Goal: Communication & Community: Share content

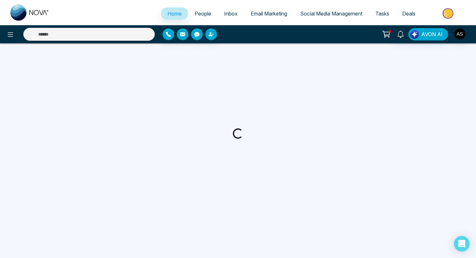
select select "*"
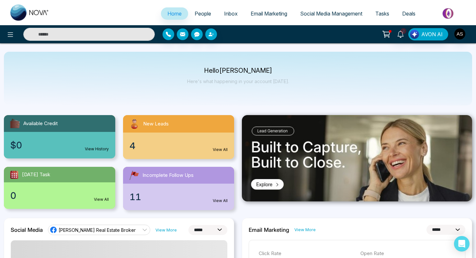
click at [129, 146] on div "4 View All" at bounding box center [178, 146] width 111 height 27
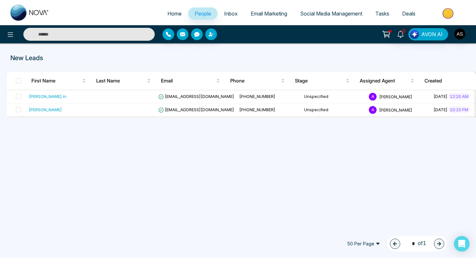
click at [257, 11] on span "Email Marketing" at bounding box center [269, 13] width 37 height 6
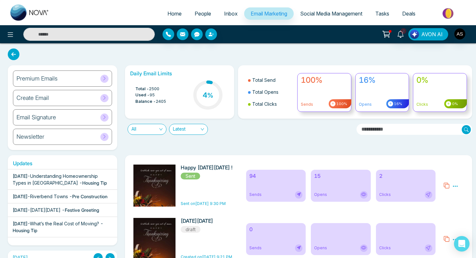
click at [319, 178] on h6 "15" at bounding box center [340, 176] width 53 height 6
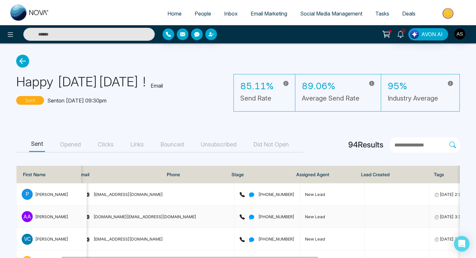
scroll to position [0, 91]
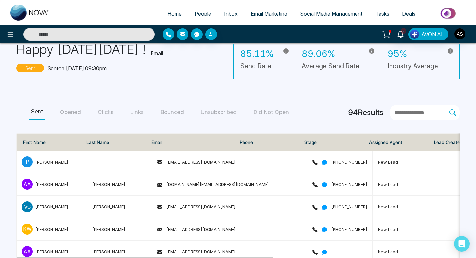
click at [73, 113] on button "Opened" at bounding box center [70, 112] width 25 height 15
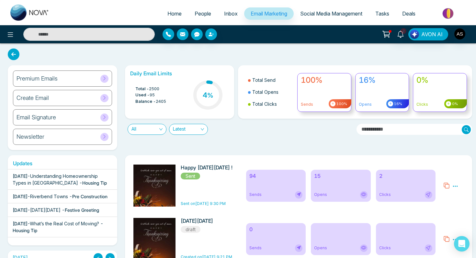
click at [325, 198] on span "Opens" at bounding box center [320, 195] width 13 height 6
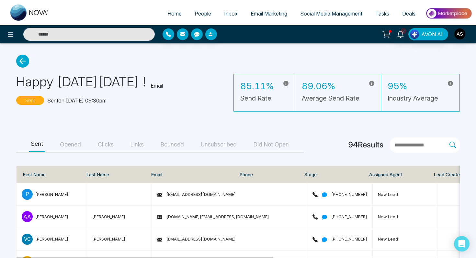
click at [71, 146] on button "Opened" at bounding box center [70, 145] width 25 height 15
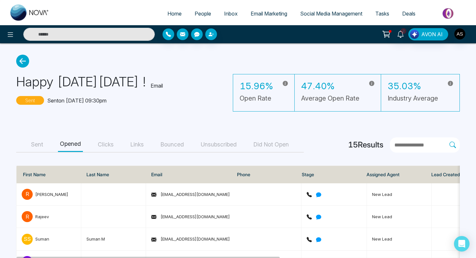
click at [103, 145] on button "Clicks" at bounding box center [106, 145] width 20 height 15
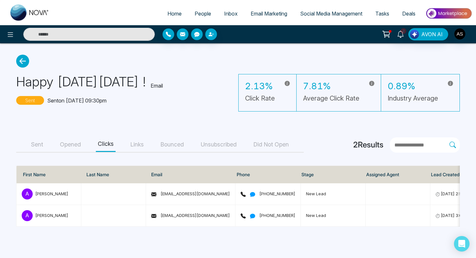
click at [70, 148] on button "Opened" at bounding box center [70, 145] width 25 height 15
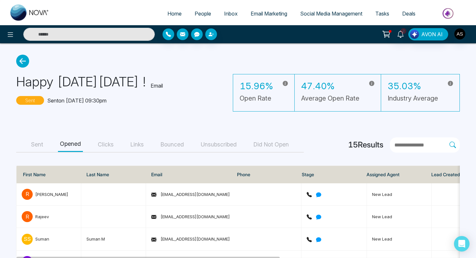
click at [171, 143] on button "Bounced" at bounding box center [172, 145] width 27 height 15
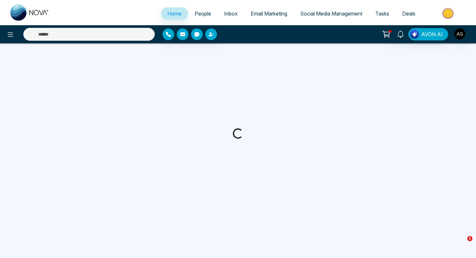
select select "*"
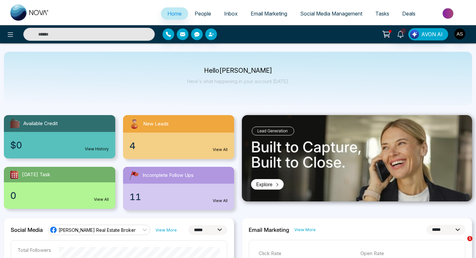
click at [318, 17] on link "Social Media Management" at bounding box center [331, 13] width 75 height 12
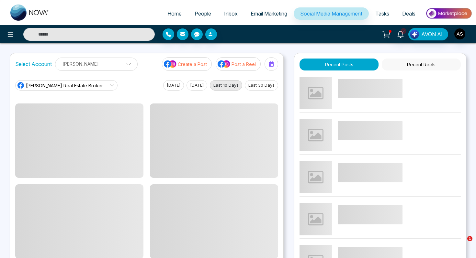
click at [224, 62] on img at bounding box center [224, 64] width 13 height 8
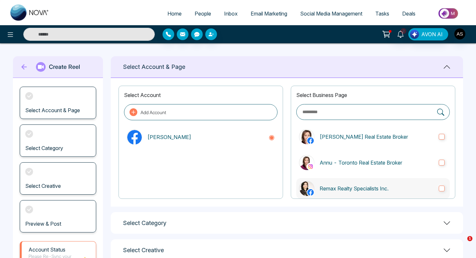
scroll to position [10, 0]
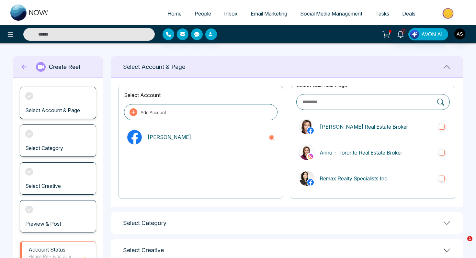
click at [163, 223] on h1 "Select Category" at bounding box center [144, 223] width 43 height 7
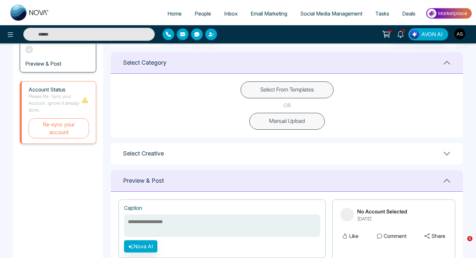
scroll to position [161, 0]
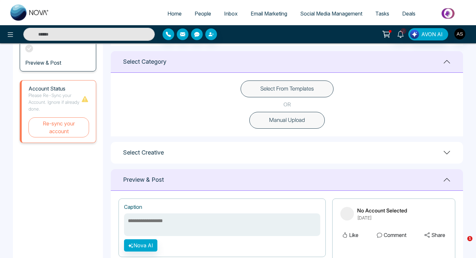
click at [267, 86] on button "Select From Templates" at bounding box center [287, 89] width 93 height 17
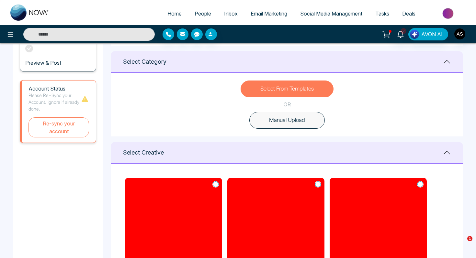
click at [155, 152] on h1 "Select Creative" at bounding box center [143, 152] width 41 height 7
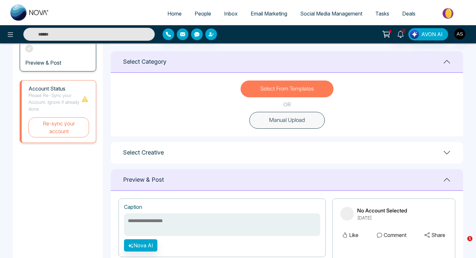
click at [155, 152] on h1 "Select Creative" at bounding box center [143, 152] width 41 height 7
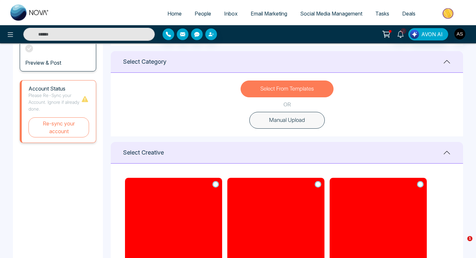
click at [264, 87] on button "Select From Templates" at bounding box center [287, 89] width 93 height 17
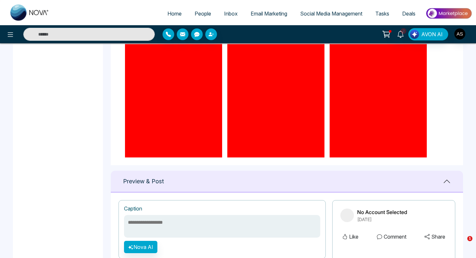
scroll to position [281, 0]
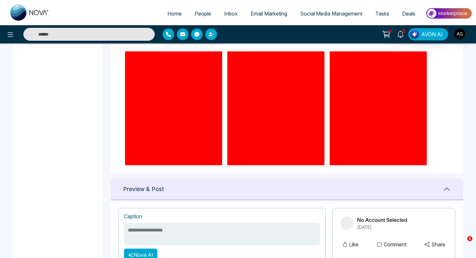
click at [244, 179] on div "Preview & Post" at bounding box center [287, 190] width 352 height 22
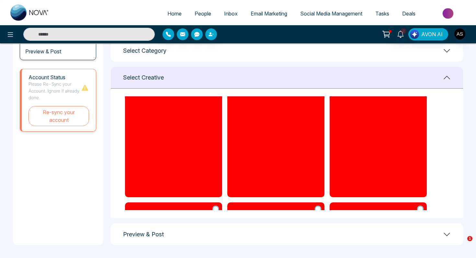
scroll to position [67, 0]
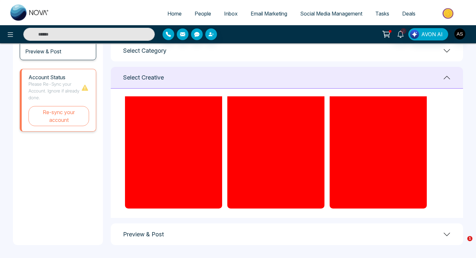
click at [287, 232] on div "Preview & Post" at bounding box center [287, 235] width 352 height 22
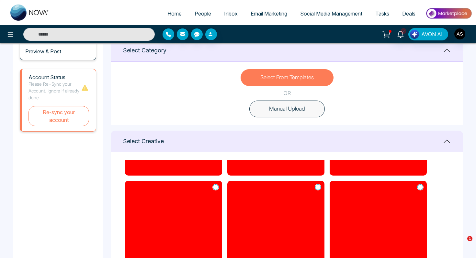
scroll to position [346, 0]
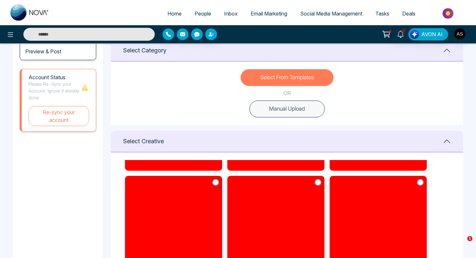
click at [263, 80] on button "Select From Templates" at bounding box center [287, 77] width 93 height 17
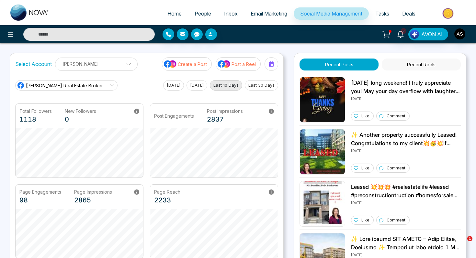
click at [232, 62] on p "Post a Reel" at bounding box center [244, 64] width 24 height 7
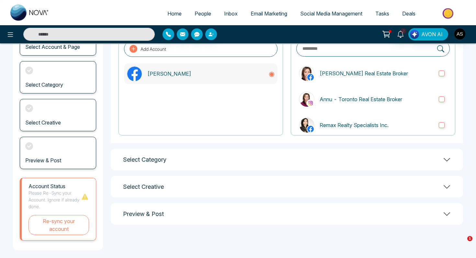
scroll to position [68, 0]
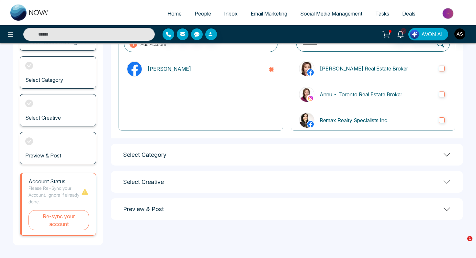
click at [160, 154] on h1 "Select Category" at bounding box center [144, 155] width 43 height 7
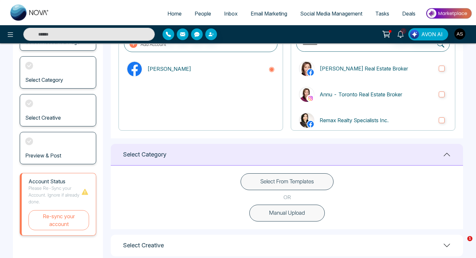
click at [267, 186] on button "Select From Templates" at bounding box center [287, 182] width 93 height 17
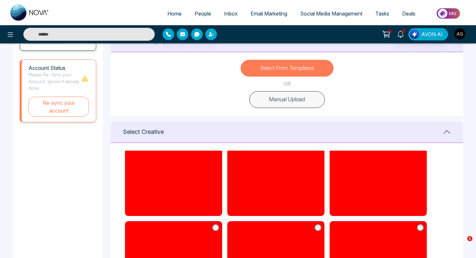
scroll to position [291, 0]
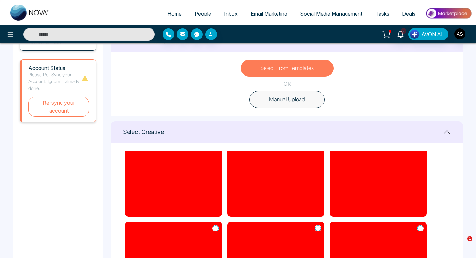
click at [421, 229] on icon at bounding box center [420, 228] width 6 height 6
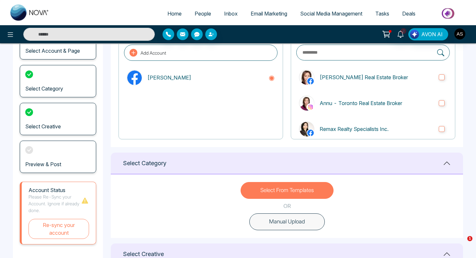
scroll to position [0, 0]
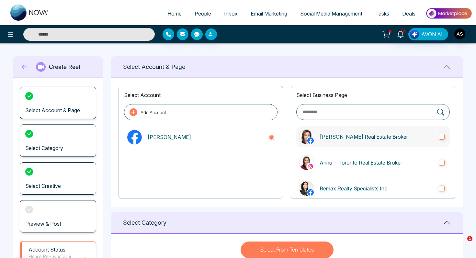
click at [435, 139] on label "[PERSON_NAME] Real Estate Broker" at bounding box center [372, 137] width 153 height 21
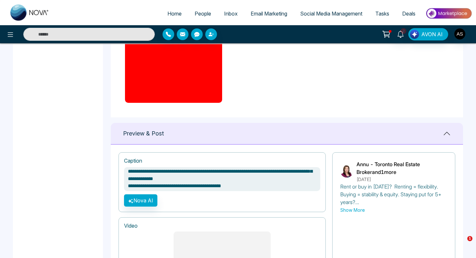
scroll to position [13, 0]
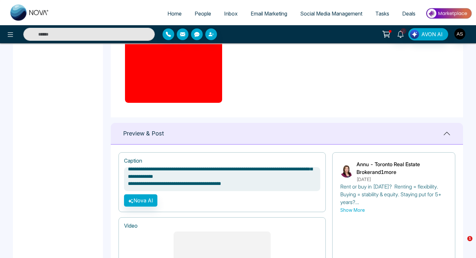
click at [254, 184] on textarea "**********" at bounding box center [222, 179] width 196 height 24
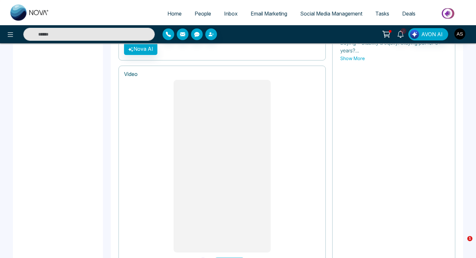
scroll to position [525, 0]
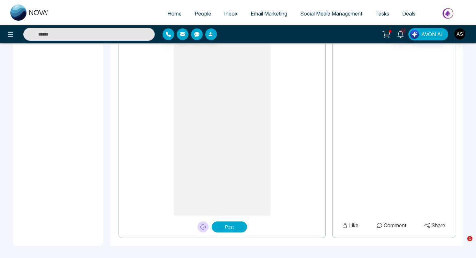
click at [240, 225] on button "Post" at bounding box center [229, 227] width 35 height 11
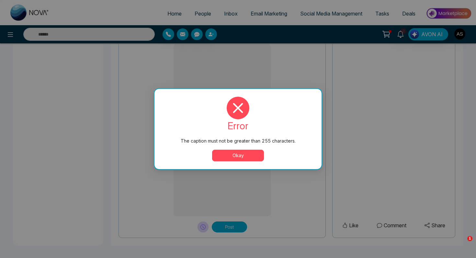
click at [234, 156] on button "Okay" at bounding box center [238, 156] width 52 height 12
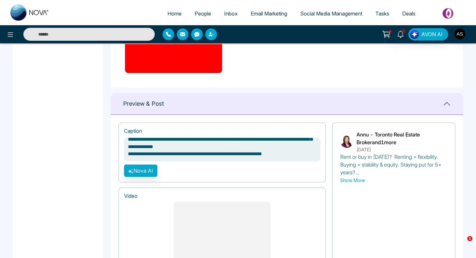
scroll to position [355, 0]
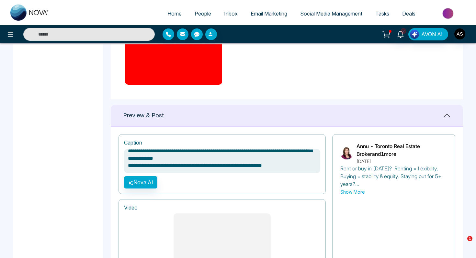
click at [292, 165] on textarea "**********" at bounding box center [222, 161] width 196 height 24
type textarea "**********"
click at [134, 187] on button "Nova AI" at bounding box center [140, 182] width 33 height 12
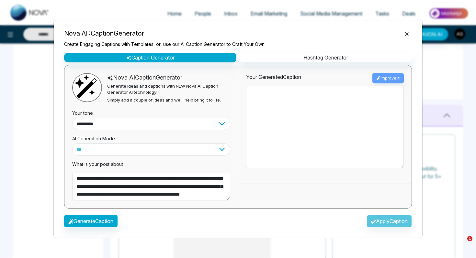
click at [108, 126] on select "**********" at bounding box center [151, 124] width 158 height 12
select select "**********"
click at [72, 118] on select "**********" at bounding box center [151, 124] width 158 height 12
drag, startPoint x: 74, startPoint y: 177, endPoint x: 156, endPoint y: 204, distance: 85.8
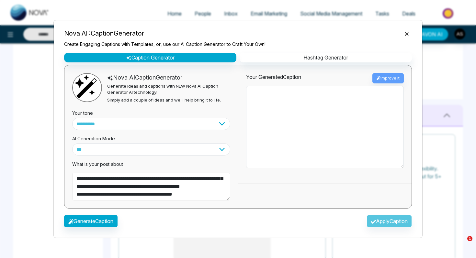
click at [156, 204] on div "**********" at bounding box center [151, 136] width 174 height 143
click at [306, 101] on textarea at bounding box center [325, 127] width 158 height 82
paste textarea "**********"
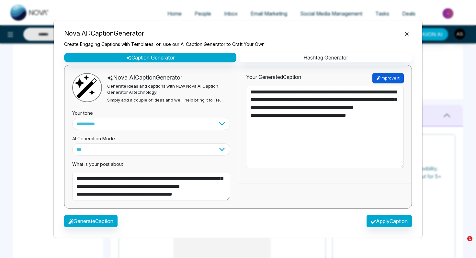
click at [391, 80] on button "Improve it" at bounding box center [387, 78] width 31 height 10
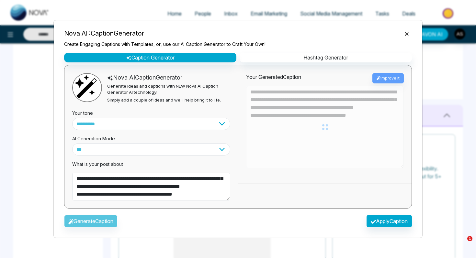
type textarea "**********"
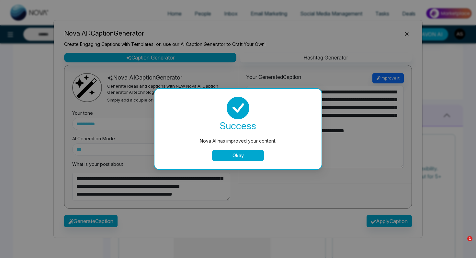
click at [233, 153] on button "Okay" at bounding box center [238, 156] width 52 height 12
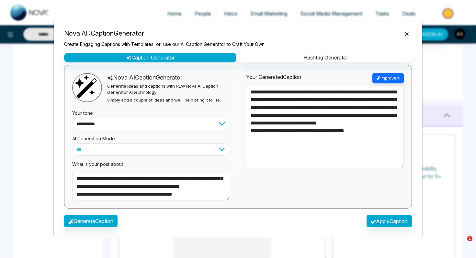
click at [140, 123] on select "**********" at bounding box center [151, 124] width 158 height 12
select select "********"
click at [72, 118] on select "**********" at bounding box center [151, 124] width 158 height 12
click at [87, 220] on button "Generate Caption" at bounding box center [90, 221] width 53 height 12
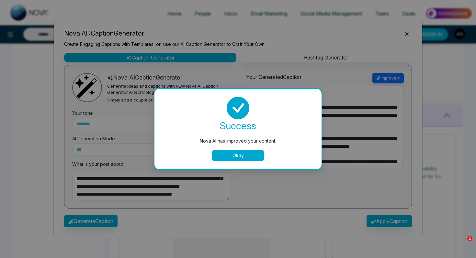
click at [236, 152] on button "Okay" at bounding box center [238, 156] width 52 height 12
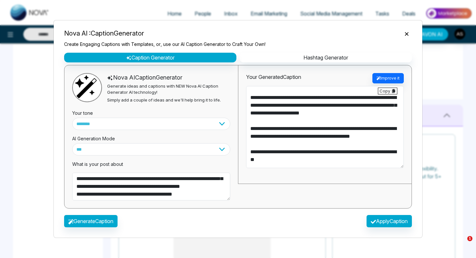
scroll to position [31, 0]
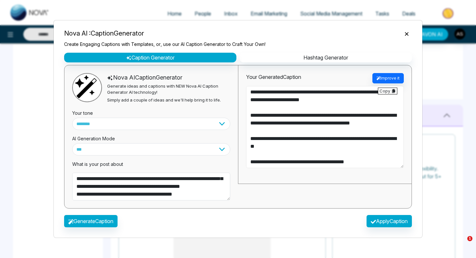
click at [322, 140] on textarea "**********" at bounding box center [325, 127] width 158 height 82
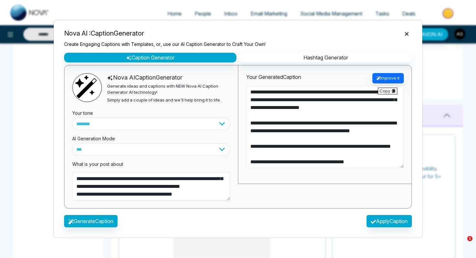
click at [339, 138] on textarea "**********" at bounding box center [325, 127] width 158 height 82
type textarea "**********"
click at [391, 230] on div "Generate Caption Apply Caption" at bounding box center [238, 223] width 358 height 19
click at [391, 219] on button "Apply Caption" at bounding box center [389, 221] width 45 height 12
type textarea "**********"
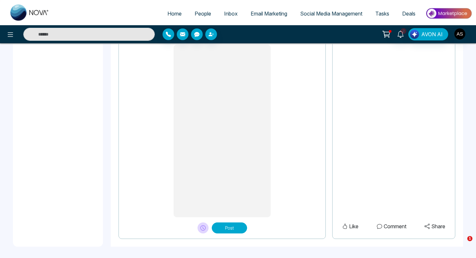
scroll to position [533, 0]
click at [229, 225] on button "Post" at bounding box center [229, 227] width 35 height 11
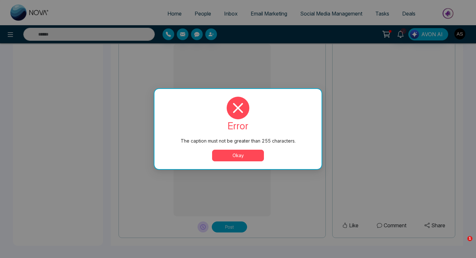
click at [232, 154] on button "Okay" at bounding box center [238, 156] width 52 height 12
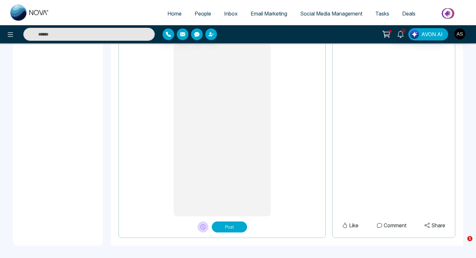
click at [230, 225] on button "Post" at bounding box center [229, 227] width 35 height 11
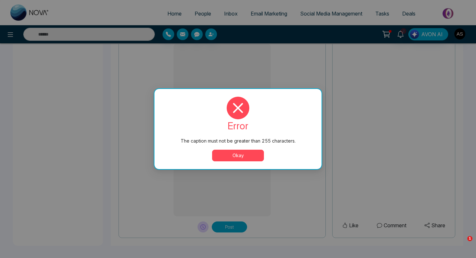
click at [228, 151] on button "Okay" at bounding box center [238, 156] width 52 height 12
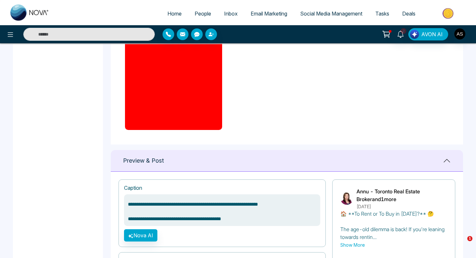
scroll to position [0, 0]
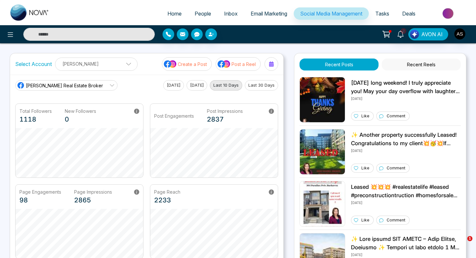
click at [237, 64] on p "Post a Reel" at bounding box center [244, 64] width 24 height 7
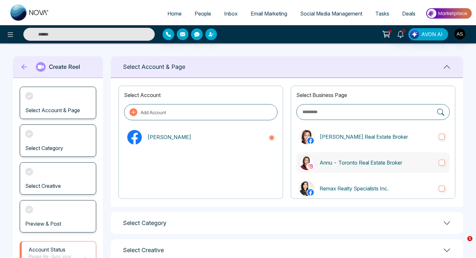
click at [352, 161] on p "Annu - Toronto Real Estate Broker" at bounding box center [377, 163] width 114 height 8
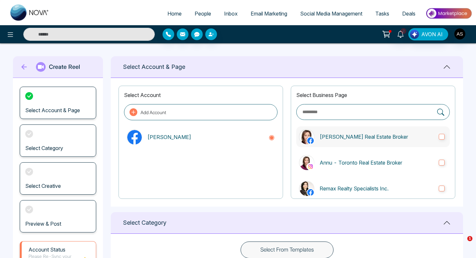
click at [353, 138] on p "[PERSON_NAME] Real Estate Broker" at bounding box center [377, 137] width 114 height 8
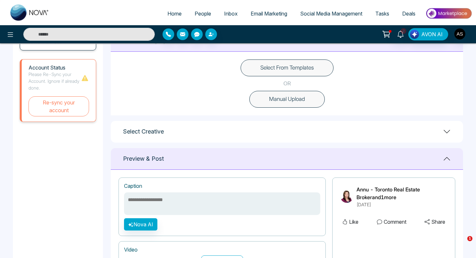
scroll to position [183, 0]
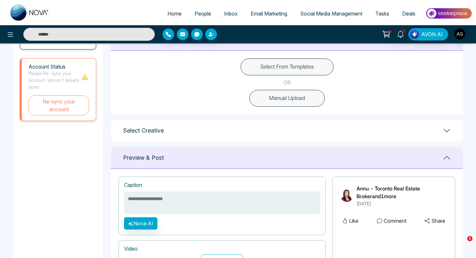
click at [276, 68] on button "Select From Templates" at bounding box center [287, 67] width 93 height 17
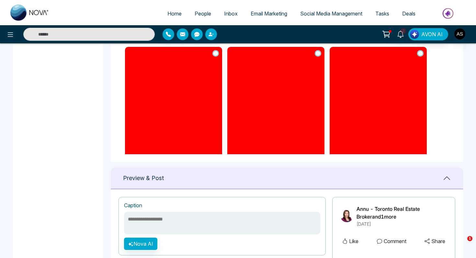
scroll to position [289, 0]
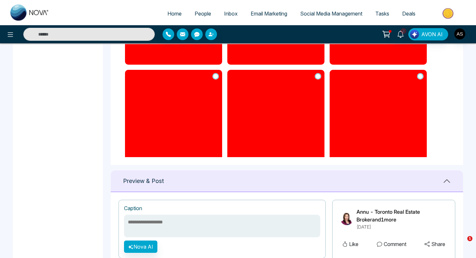
scroll to position [334, 0]
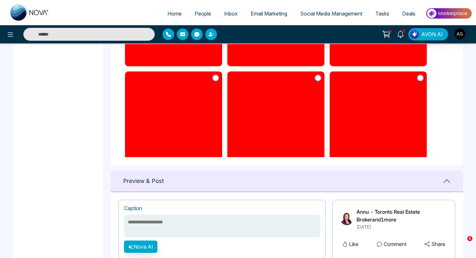
click at [419, 79] on icon at bounding box center [420, 78] width 6 height 6
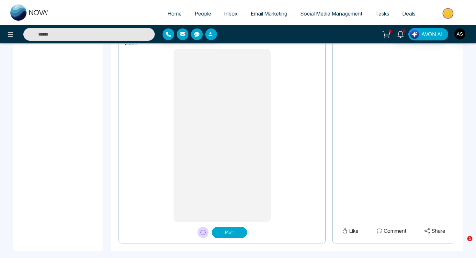
scroll to position [521, 0]
click at [224, 231] on button "Post" at bounding box center [229, 231] width 35 height 11
click at [226, 228] on button "Post" at bounding box center [229, 231] width 35 height 11
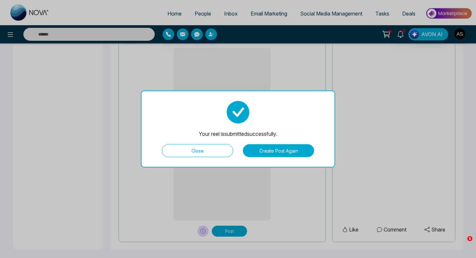
click at [192, 150] on button "Close" at bounding box center [197, 150] width 71 height 13
type textarea "**********"
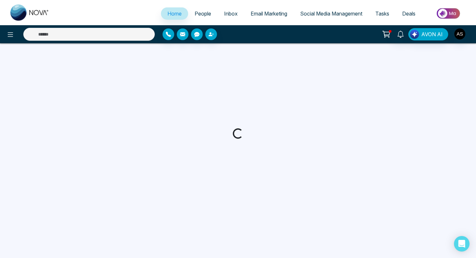
select select "*"
